Goal: Information Seeking & Learning: Learn about a topic

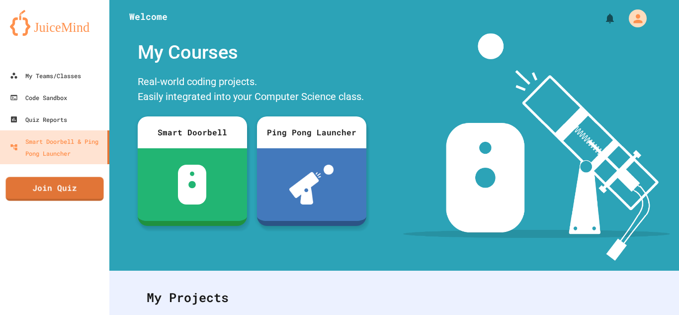
click at [119, 214] on div "My Courses Real-world coding projects. Easily integrated into your Computer Sci…" at bounding box center [251, 146] width 285 height 227
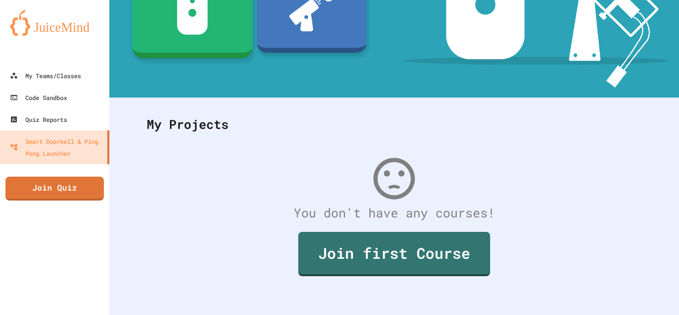
scroll to position [177, 0]
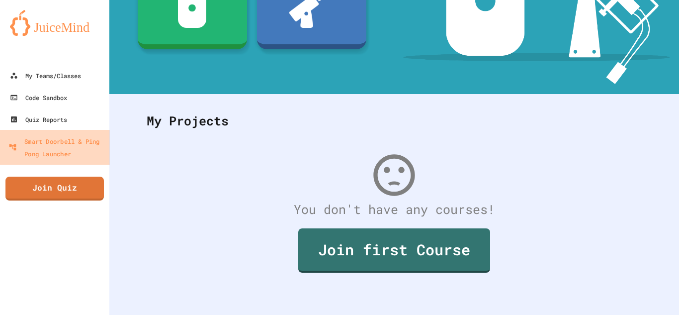
click at [65, 156] on div "Smart Doorbell & Ping Pong Launcher" at bounding box center [56, 147] width 96 height 24
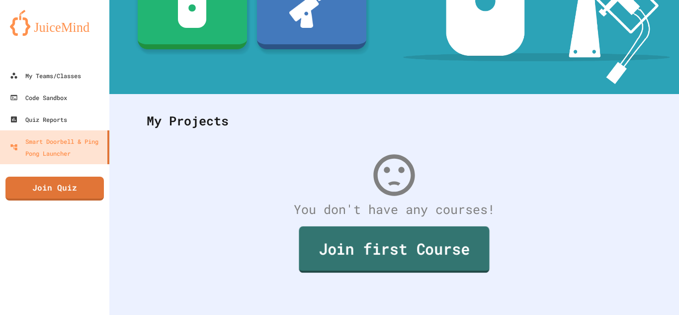
click at [354, 254] on link "Join first Course" at bounding box center [394, 249] width 190 height 46
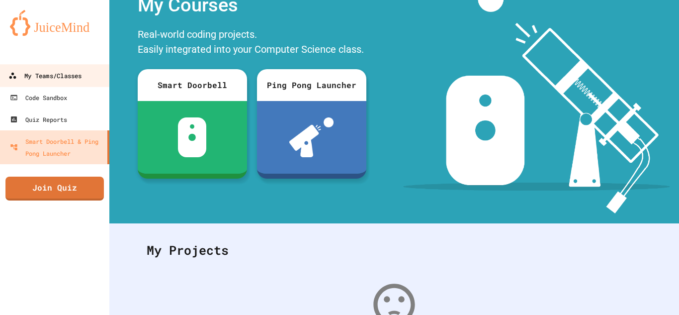
click at [67, 84] on link "My Teams/Classes" at bounding box center [55, 75] width 113 height 22
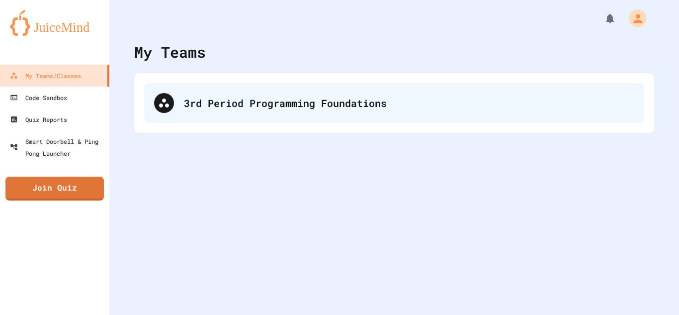
click at [228, 102] on div "3rd Period Programming Foundations" at bounding box center [409, 102] width 450 height 15
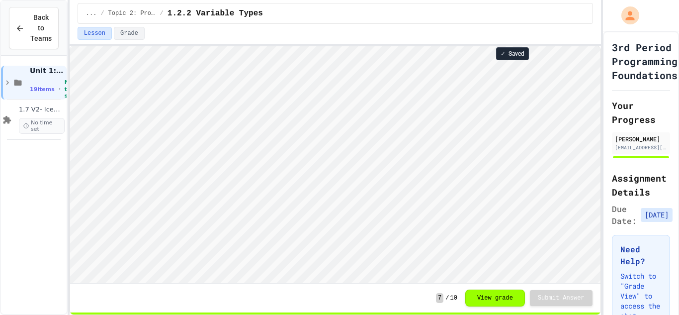
scroll to position [1, 0]
click at [34, 111] on span "1.7 V2- IceCream Machine Project" at bounding box center [42, 109] width 46 height 8
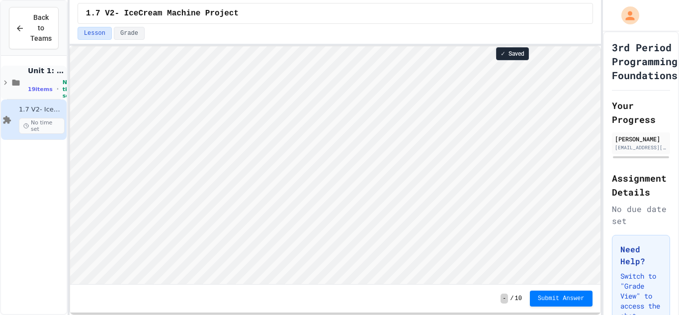
click at [36, 73] on span "Unit 1: Computational Thinking & Problem Solving" at bounding box center [46, 70] width 37 height 9
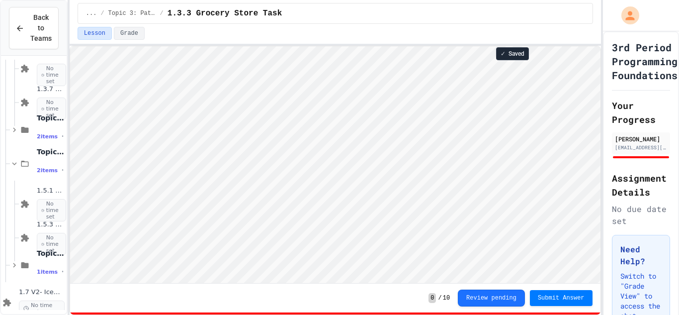
scroll to position [337, 0]
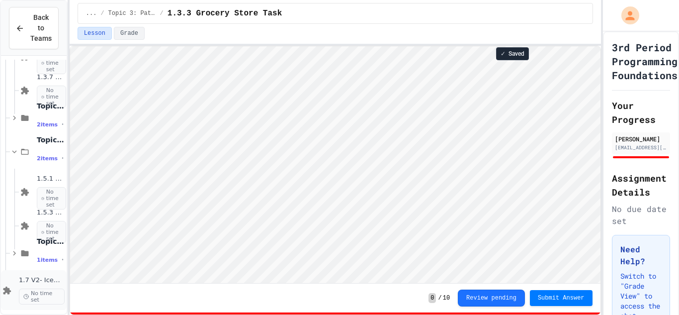
click at [40, 273] on div "1.7 V2- IceCream Machine Project No time set" at bounding box center [34, 290] width 66 height 40
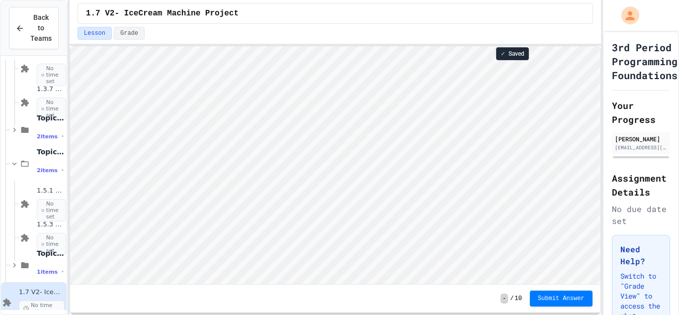
scroll to position [337, 0]
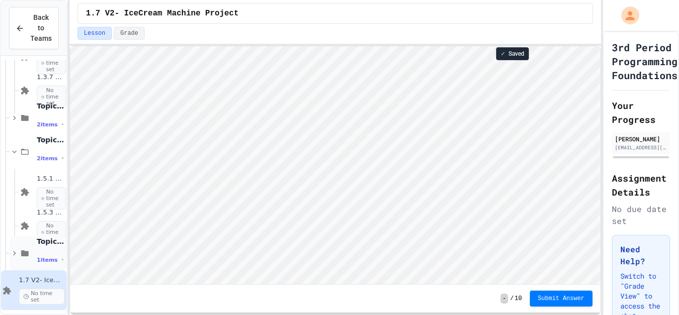
click at [46, 261] on span "1 items" at bounding box center [47, 260] width 21 height 6
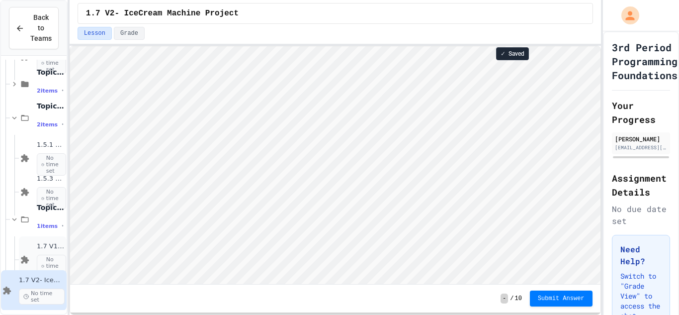
click at [40, 261] on span "No time set" at bounding box center [51, 266] width 29 height 23
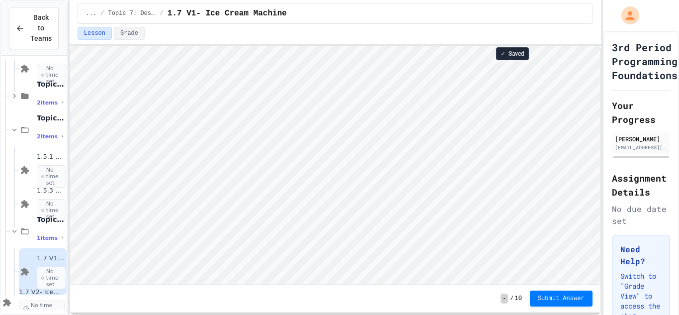
scroll to position [1, 0]
type textarea "******"
